Goal: Find specific page/section: Find specific page/section

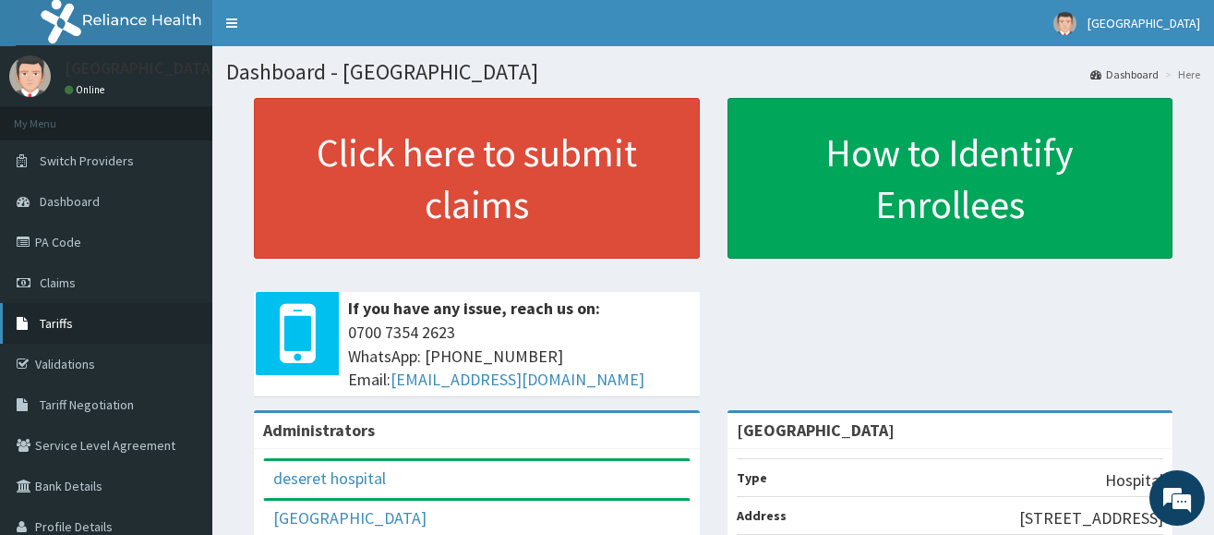
click at [93, 319] on link "Tariffs" at bounding box center [106, 323] width 212 height 41
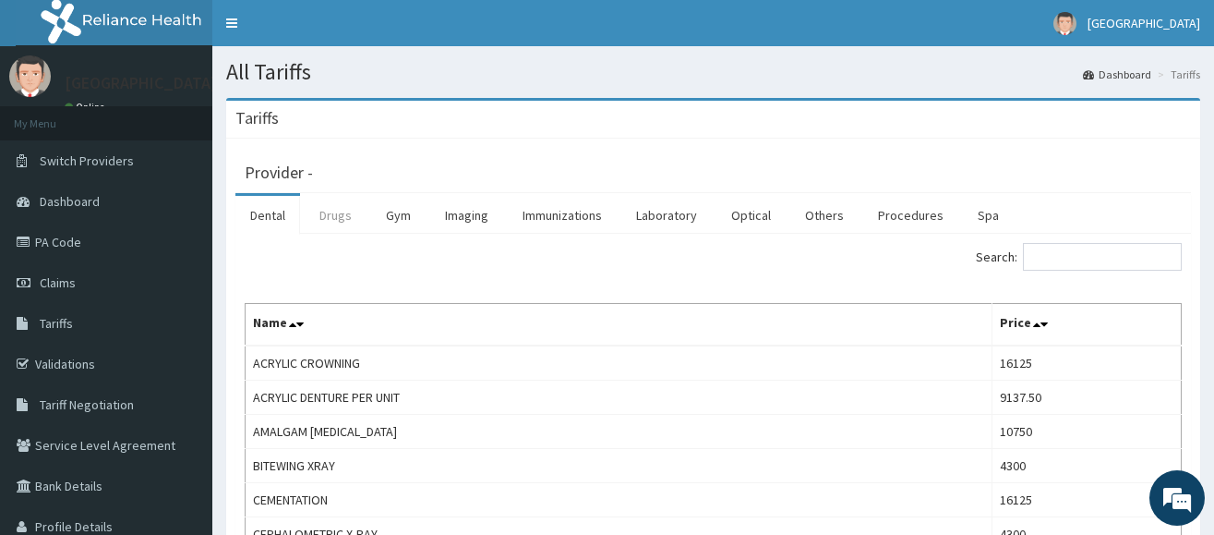
click at [344, 218] on link "Drugs" at bounding box center [336, 215] width 62 height 39
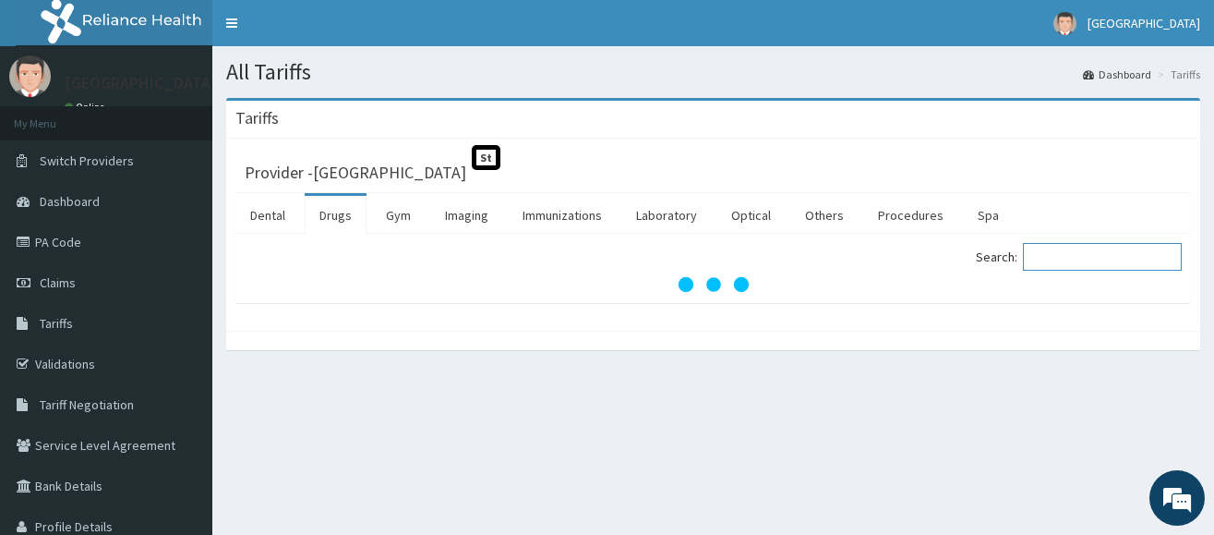
click at [1090, 257] on input "Search:" at bounding box center [1102, 257] width 159 height 28
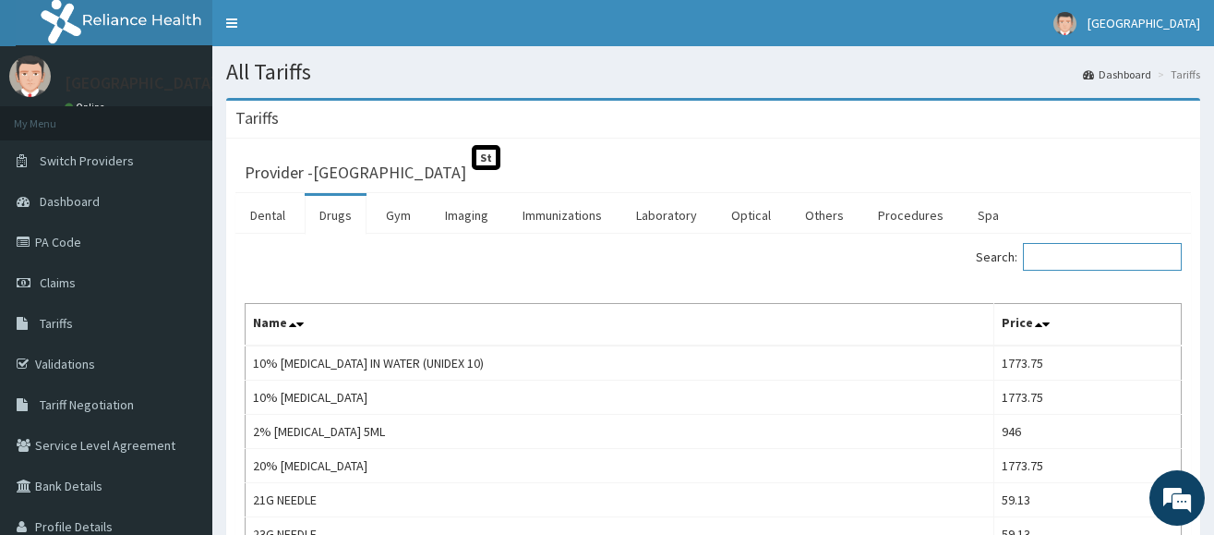
type input "H"
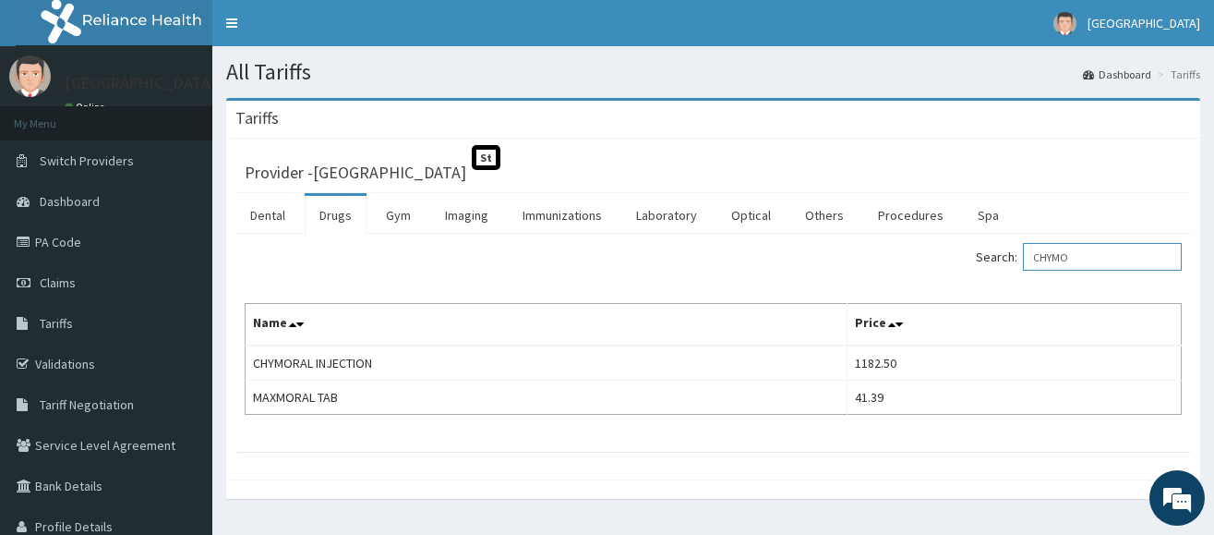
type input "CHYMO"
